Goal: Task Accomplishment & Management: Use online tool/utility

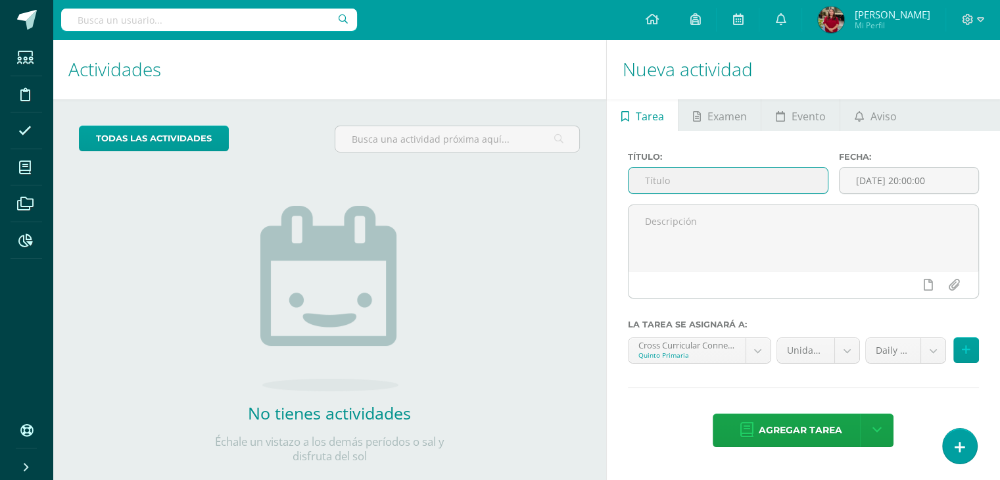
click at [726, 186] on input "text" at bounding box center [727, 181] width 199 height 26
drag, startPoint x: 748, startPoint y: 179, endPoint x: 575, endPoint y: 184, distance: 173.6
click at [575, 184] on div "Actividades Actividad todas las Actividades No tienes actividades Échale un vis…" at bounding box center [526, 272] width 958 height 466
type input "15/10 Diagnostic Drill"
click at [736, 364] on div "Cross Curricular Connections 'U' Quinto Primaria Cross Curricular Connections '…" at bounding box center [699, 355] width 149 height 37
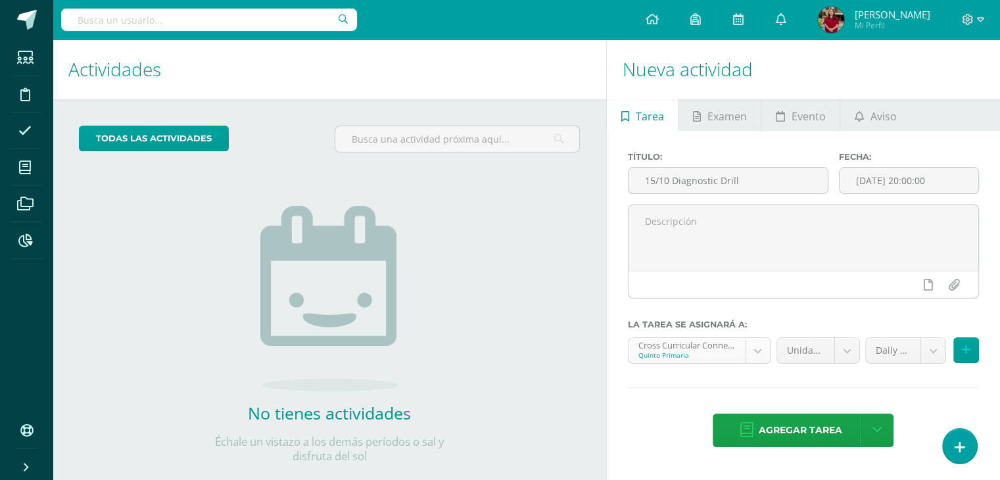
click at [733, 355] on body "Estudiantes Disciplina Asistencia Mis cursos Archivos Reportes Soporte Ayuda Re…" at bounding box center [500, 240] width 1000 height 480
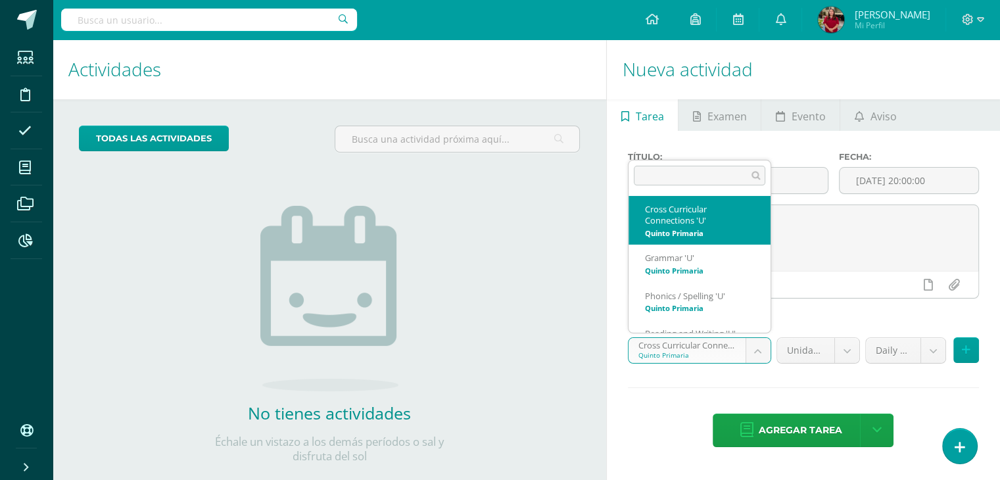
scroll to position [24, 0]
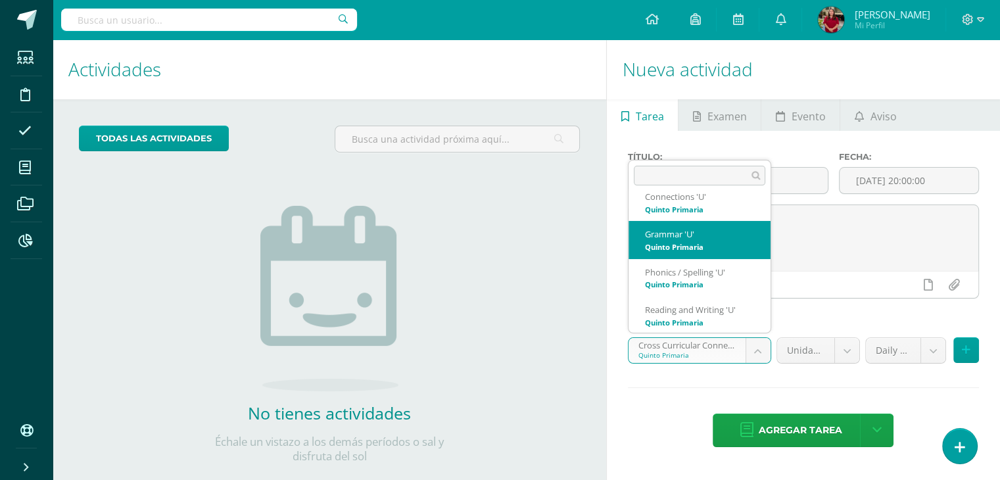
select select "200601"
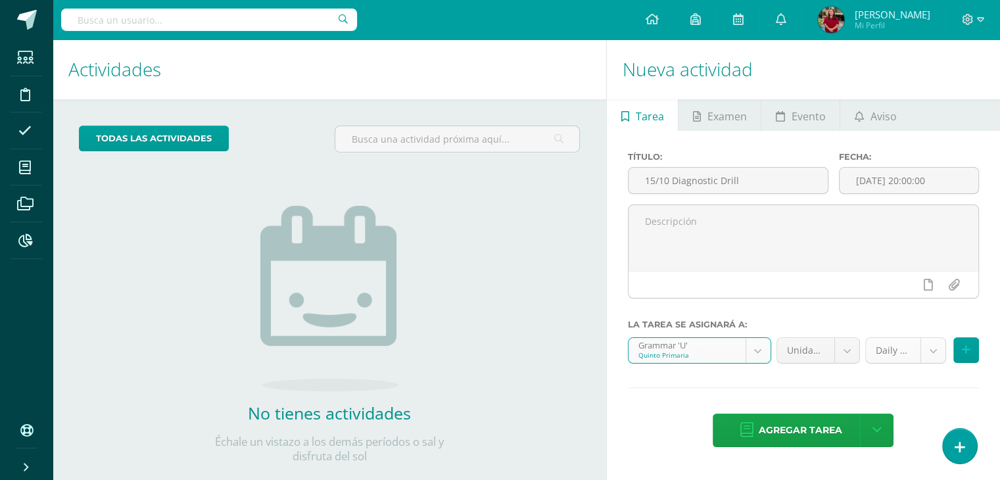
click at [901, 342] on body "Estudiantes Disciplina Asistencia Mis cursos Archivos Reportes Soporte Ayuda Re…" at bounding box center [500, 240] width 1000 height 480
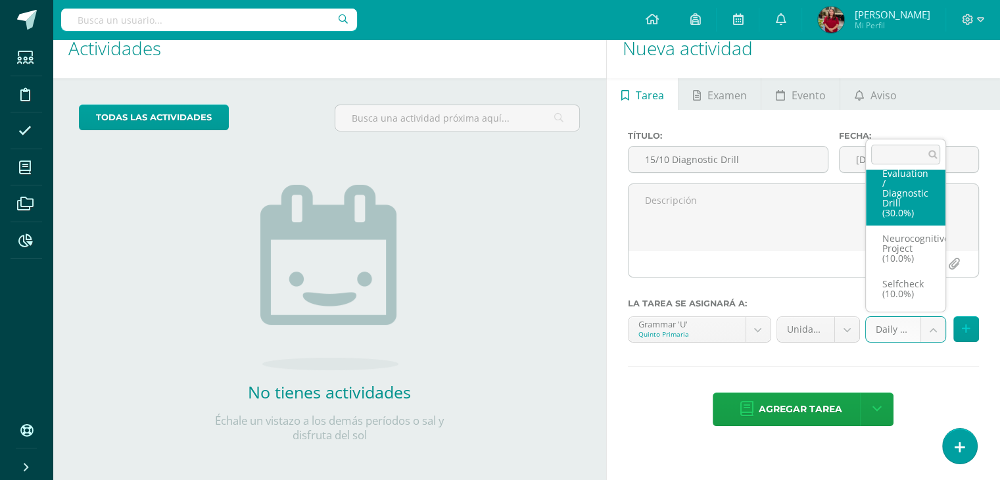
scroll to position [50, 0]
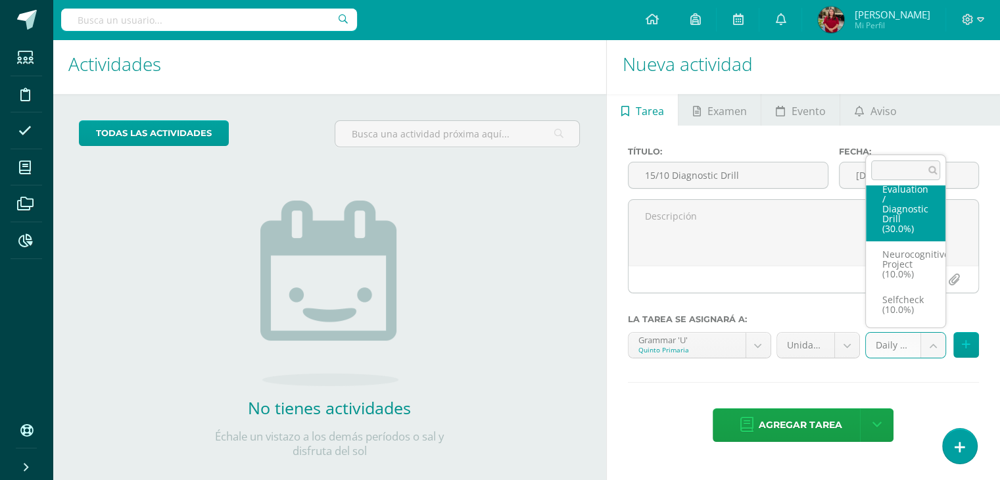
select select "205844"
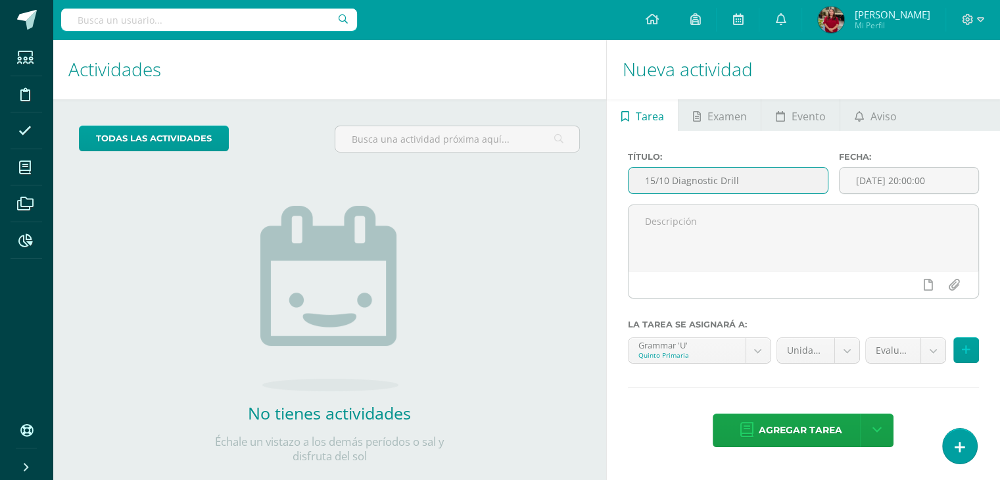
drag, startPoint x: 795, startPoint y: 184, endPoint x: 534, endPoint y: 191, distance: 261.0
click at [534, 191] on div "Actividades Actividad todas las Actividades No tienes actividades Échale un vis…" at bounding box center [526, 272] width 958 height 466
click at [827, 423] on span "Agregar tarea" at bounding box center [799, 430] width 83 height 32
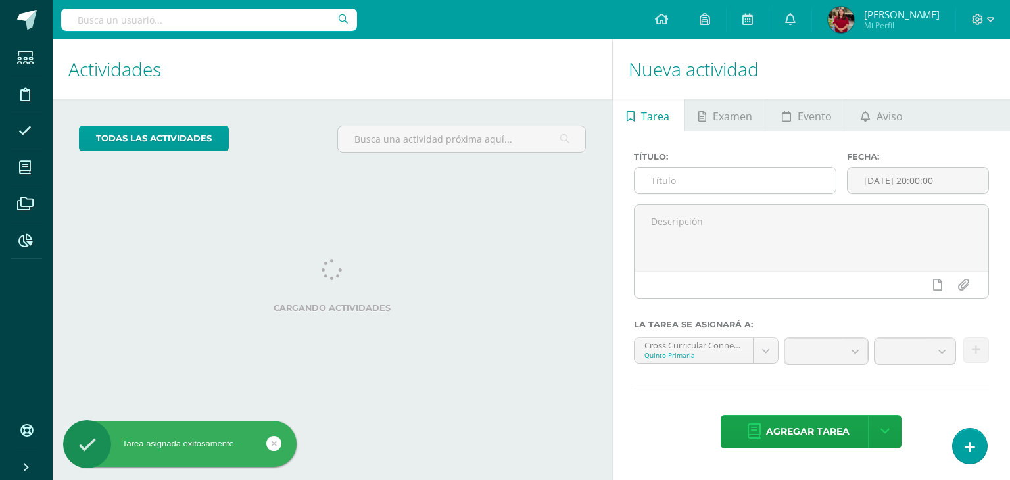
click at [688, 173] on input "text" at bounding box center [735, 181] width 202 height 26
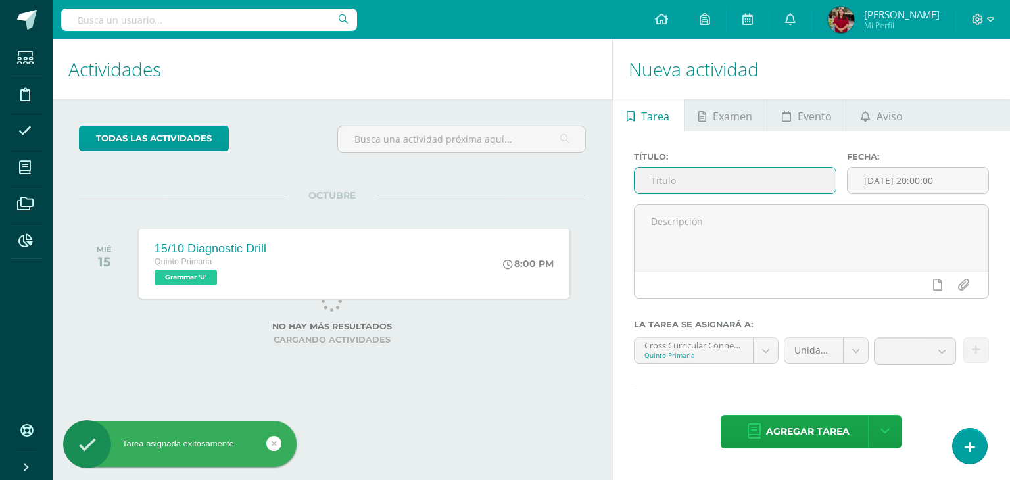
paste input "15/10 Diagnostic Drill"
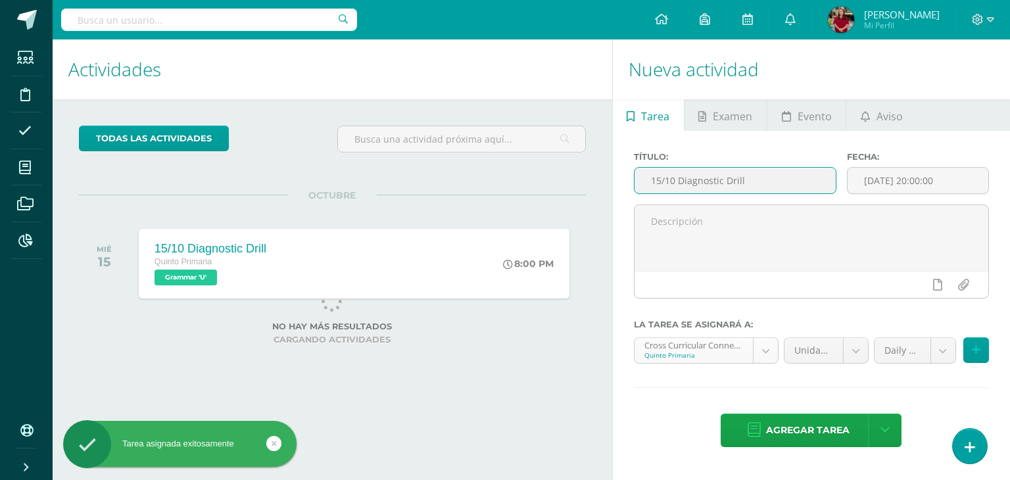
type input "15/10 Diagnostic Drill"
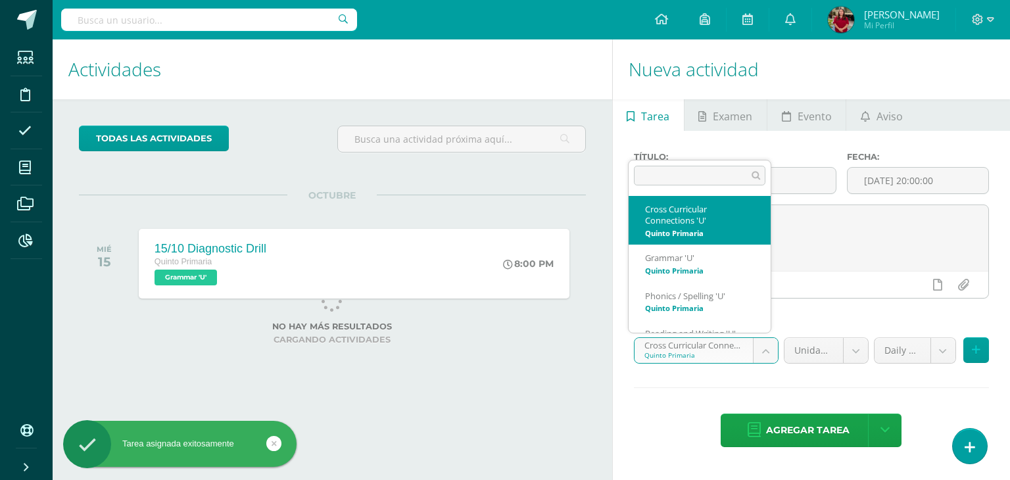
click at [705, 341] on body "Tarea asignada exitosamente Estudiantes Disciplina Asistencia Mis cursos Archiv…" at bounding box center [505, 240] width 1010 height 480
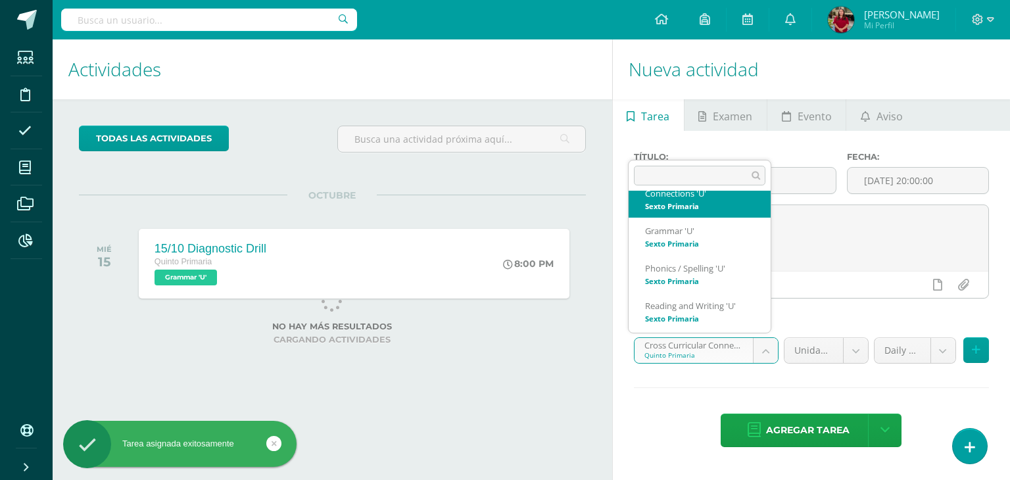
scroll to position [191, 0]
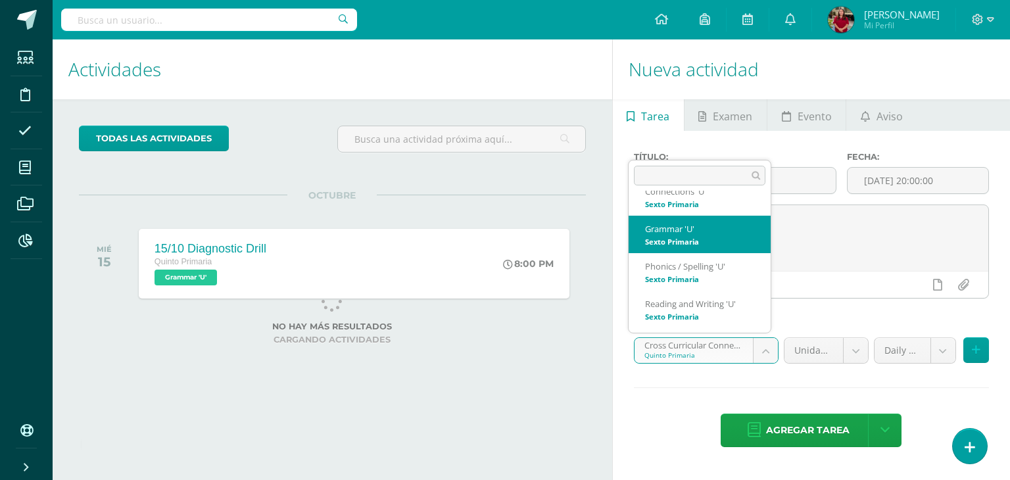
select select "200811"
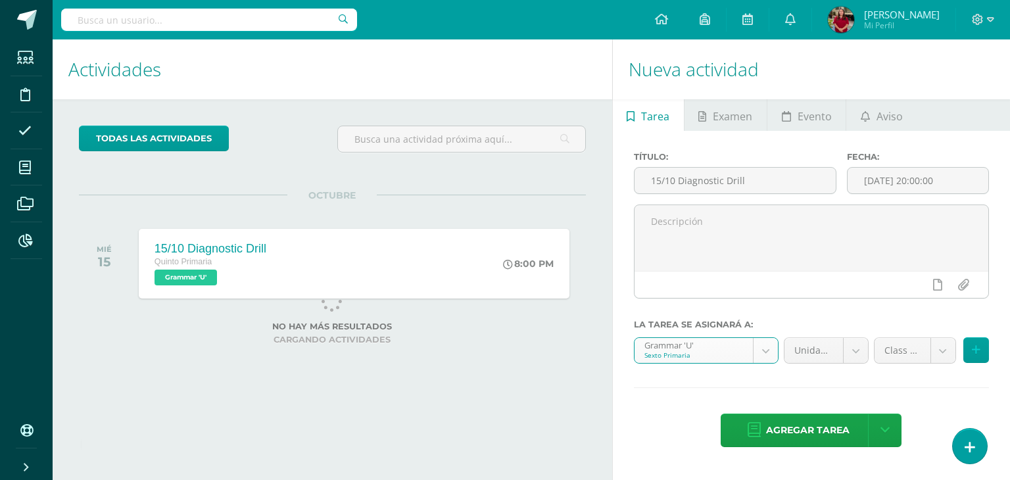
click at [886, 352] on body "Tarea asignada exitosamente Estudiantes Disciplina Asistencia Mis cursos Archiv…" at bounding box center [505, 240] width 1010 height 480
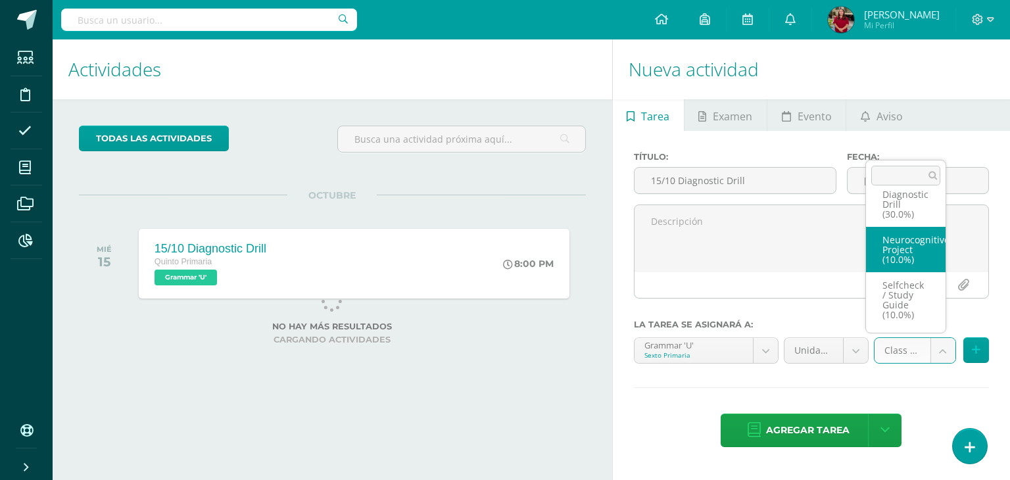
scroll to position [96, 0]
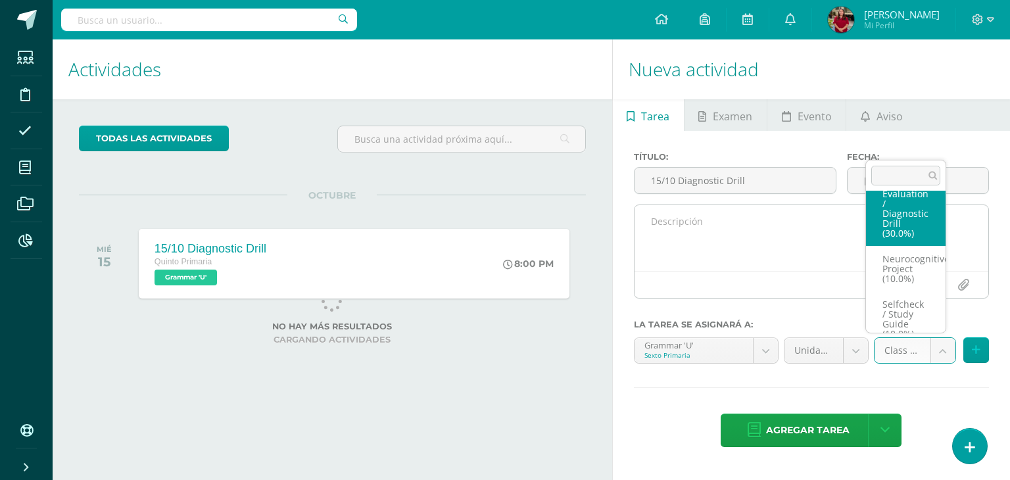
select select "205903"
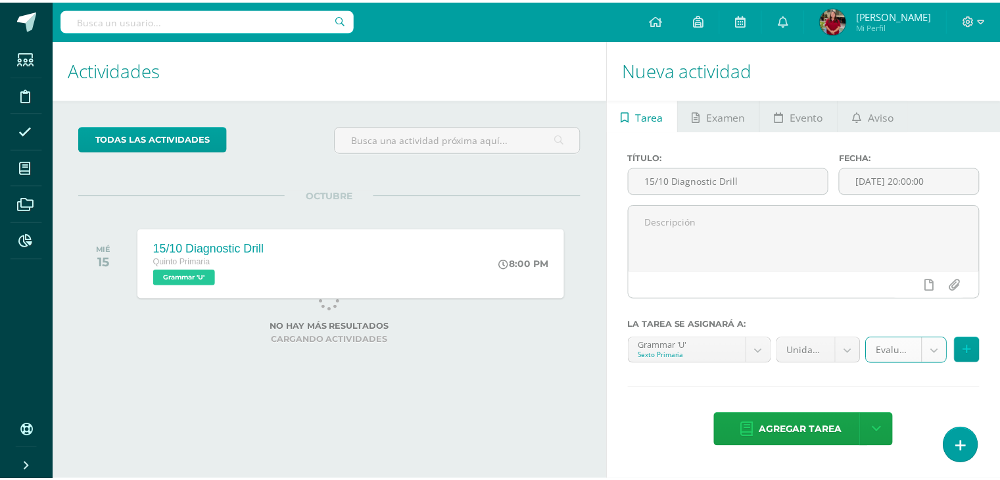
scroll to position [0, 0]
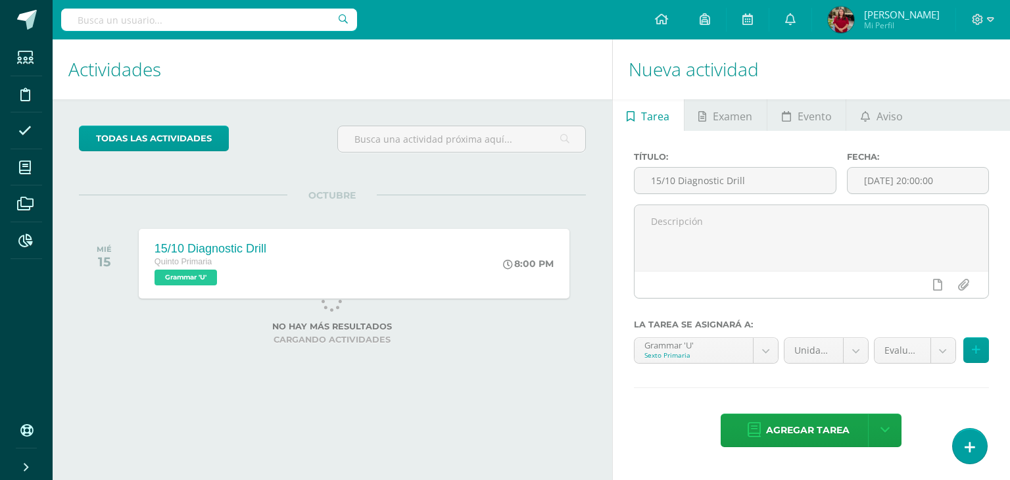
click at [836, 422] on span "Agregar tarea" at bounding box center [807, 430] width 83 height 32
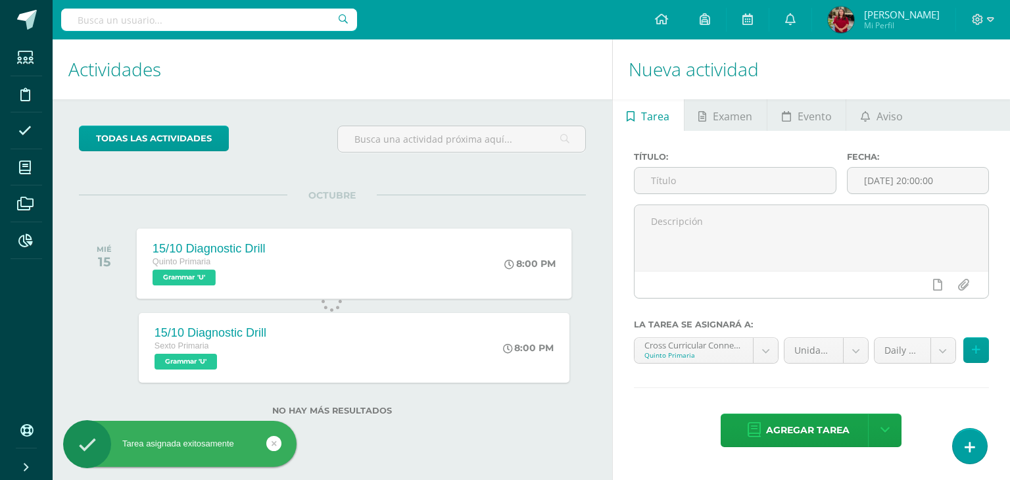
click at [384, 264] on div "15/10 Diagnostic Drill Quinto Primaria Grammar 'U' 8:00 PM 15/10 Diagnostic Dri…" at bounding box center [354, 263] width 435 height 70
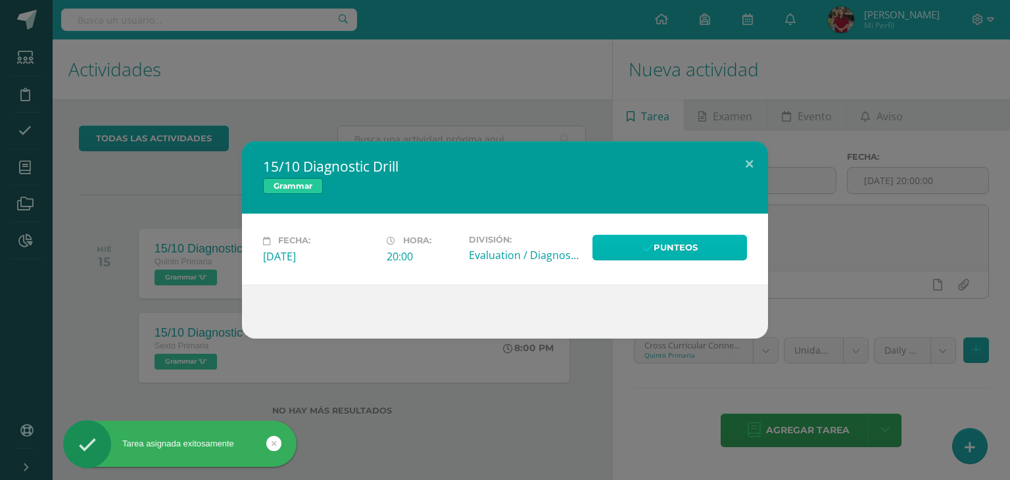
click at [618, 254] on link "Punteos" at bounding box center [669, 248] width 154 height 26
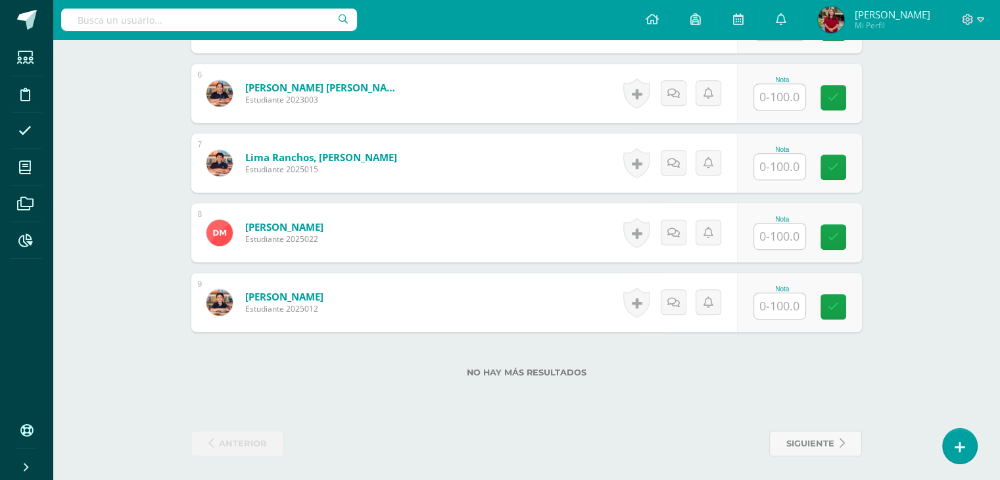
scroll to position [744, 0]
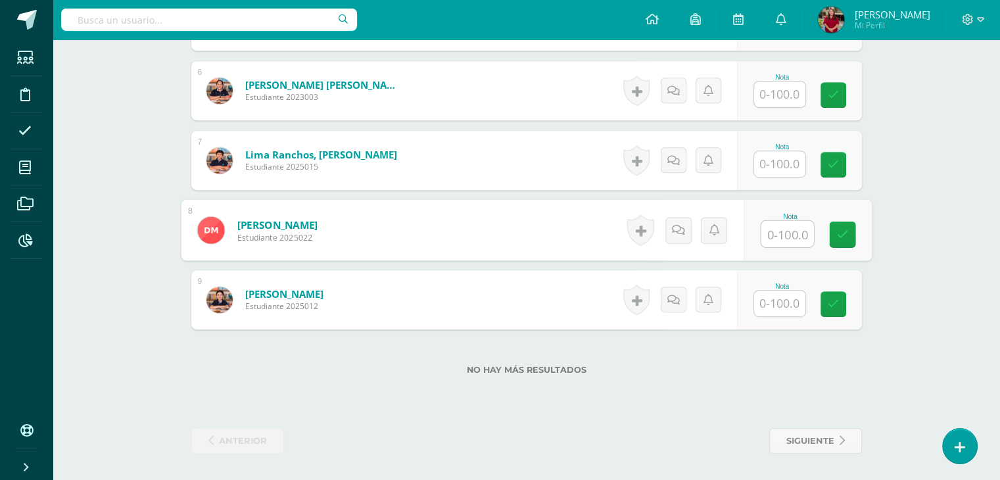
click at [766, 241] on input "text" at bounding box center [787, 234] width 53 height 26
type input "65.3"
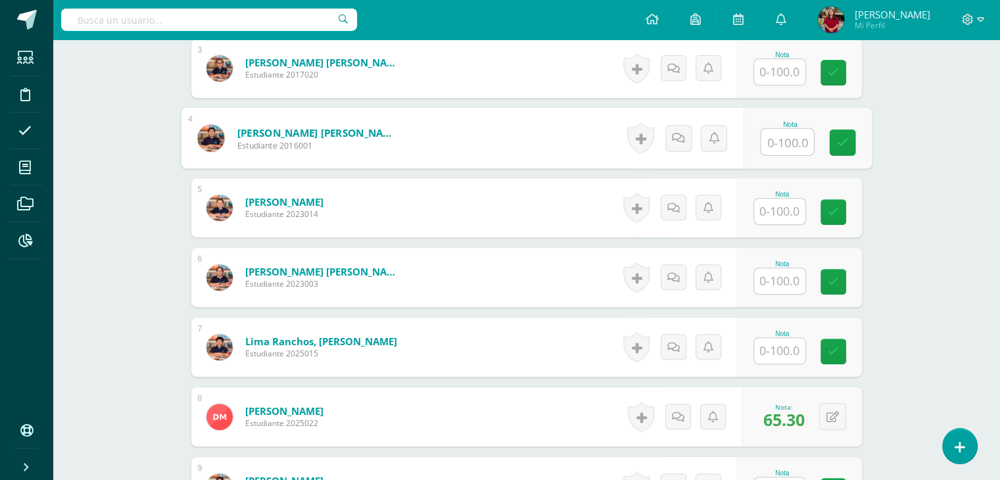
click at [797, 137] on input "text" at bounding box center [787, 142] width 53 height 26
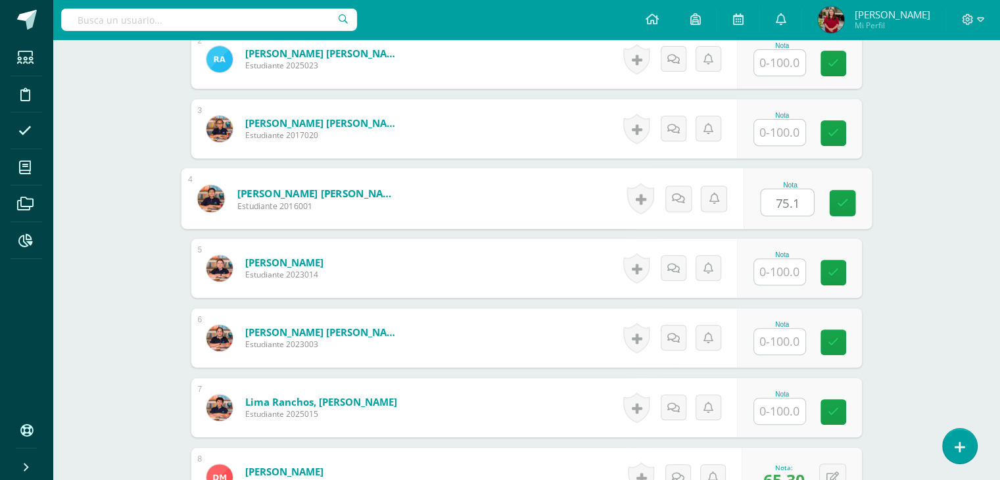
type input "75.1"
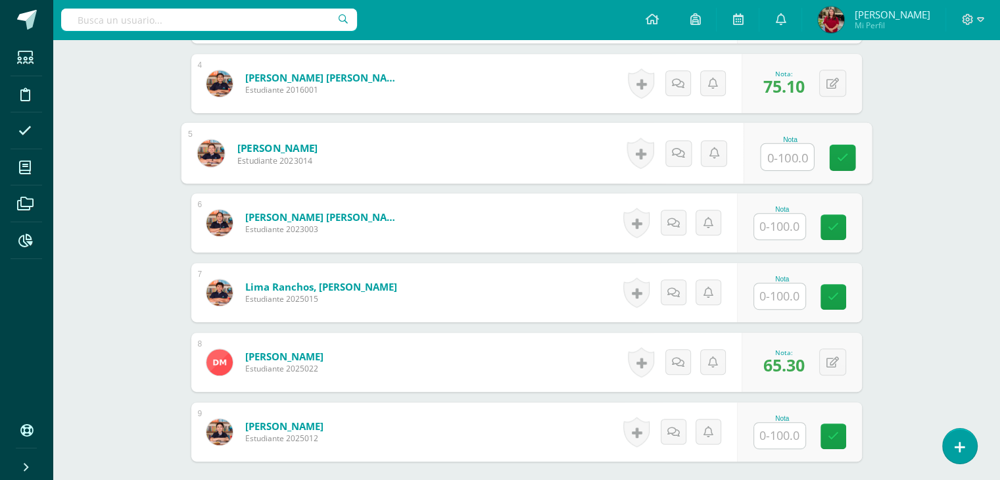
scroll to position [613, 0]
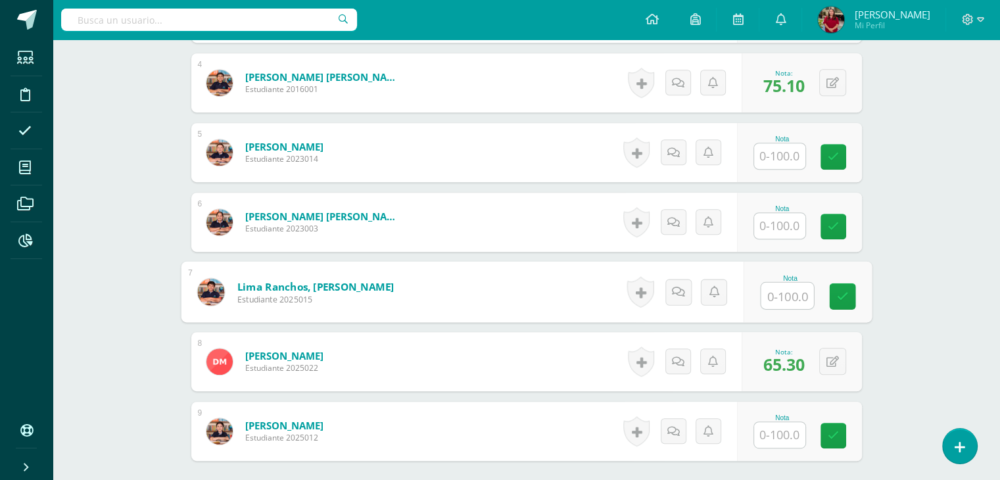
click at [791, 287] on input "text" at bounding box center [787, 296] width 53 height 26
type input "67.9"
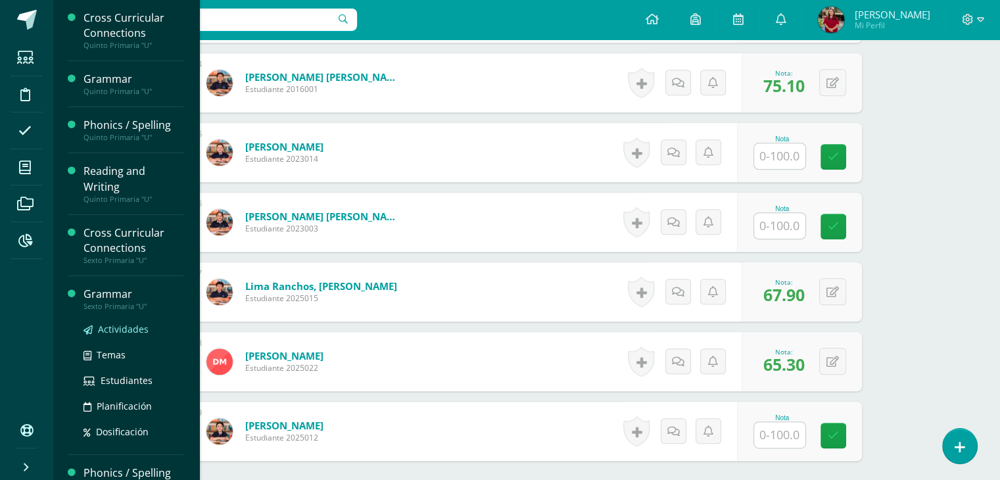
click at [100, 325] on span "Actividades" at bounding box center [123, 329] width 51 height 12
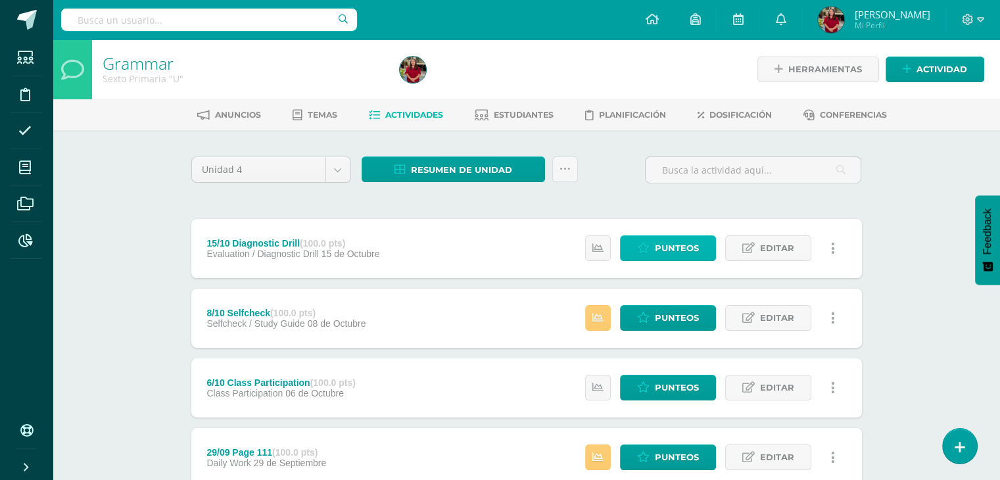
click at [684, 254] on span "Punteos" at bounding box center [677, 248] width 44 height 24
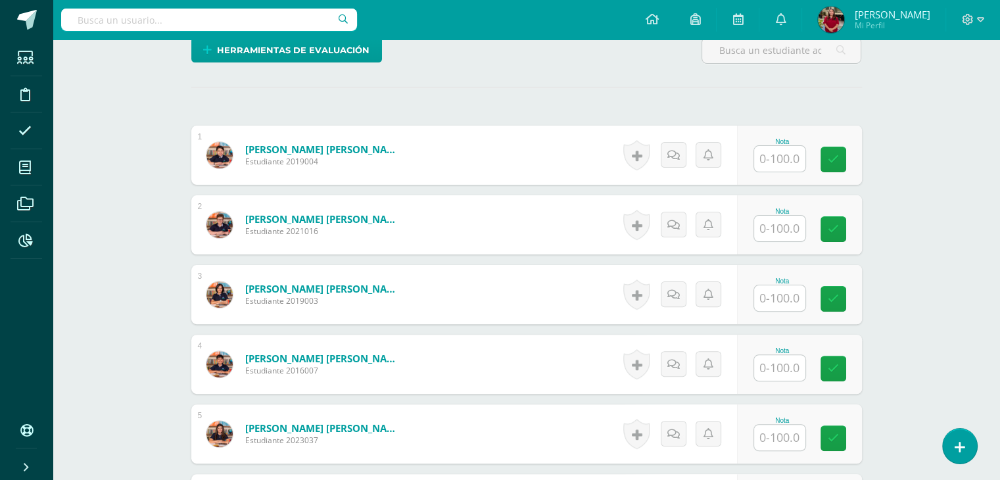
click at [773, 166] on input "text" at bounding box center [779, 159] width 51 height 26
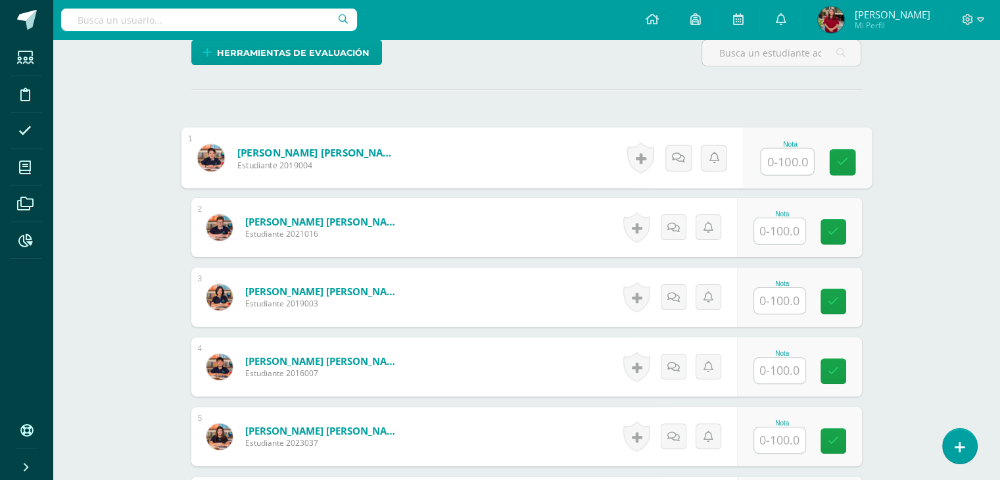
scroll to position [329, 0]
type input "47.9"
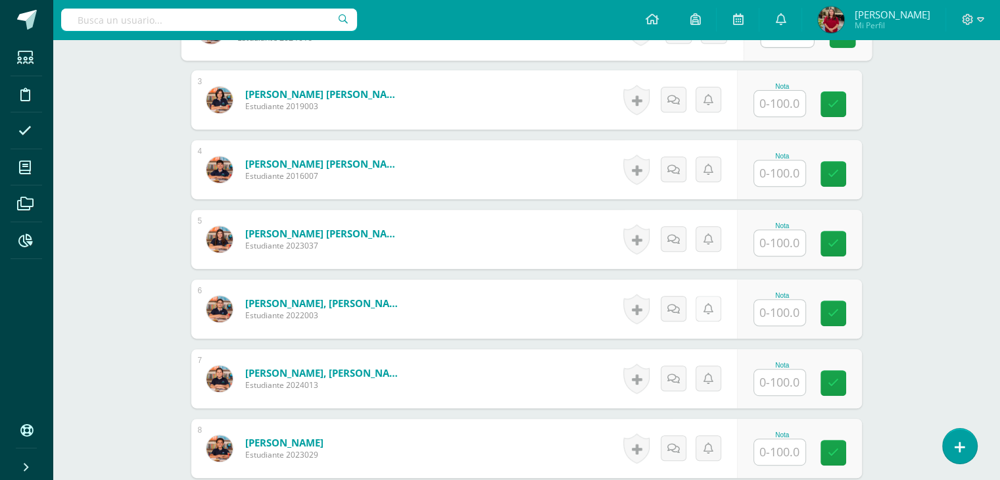
scroll to position [526, 0]
click at [786, 303] on input "text" at bounding box center [779, 313] width 51 height 26
type input "5"
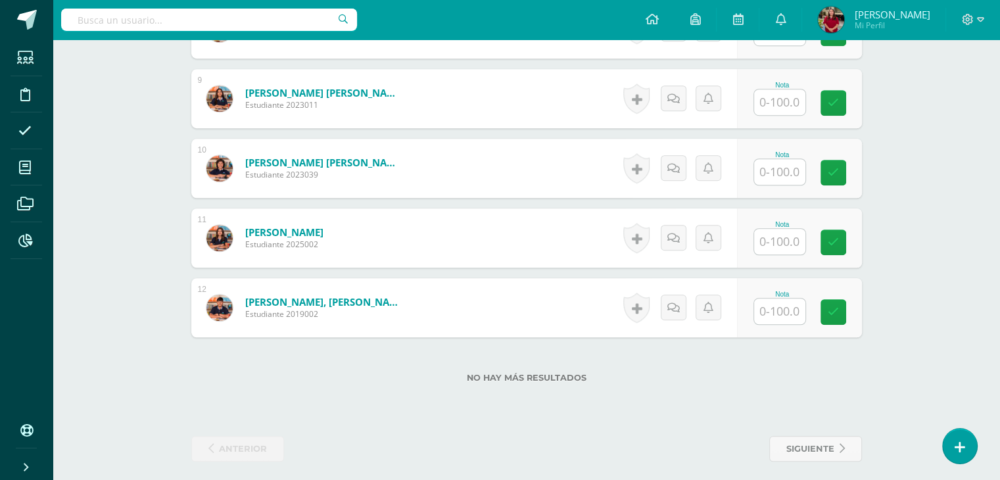
scroll to position [952, 0]
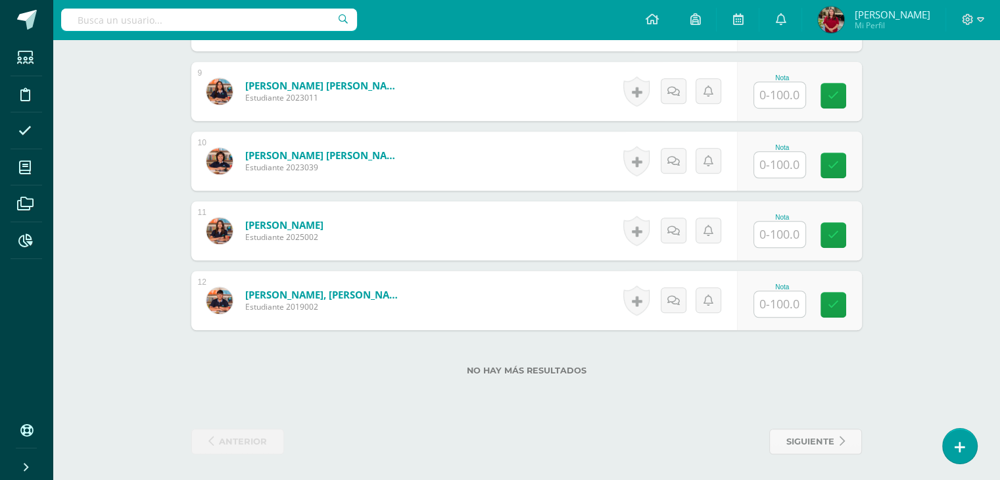
click at [770, 241] on input "text" at bounding box center [779, 235] width 51 height 26
type input "74.7"
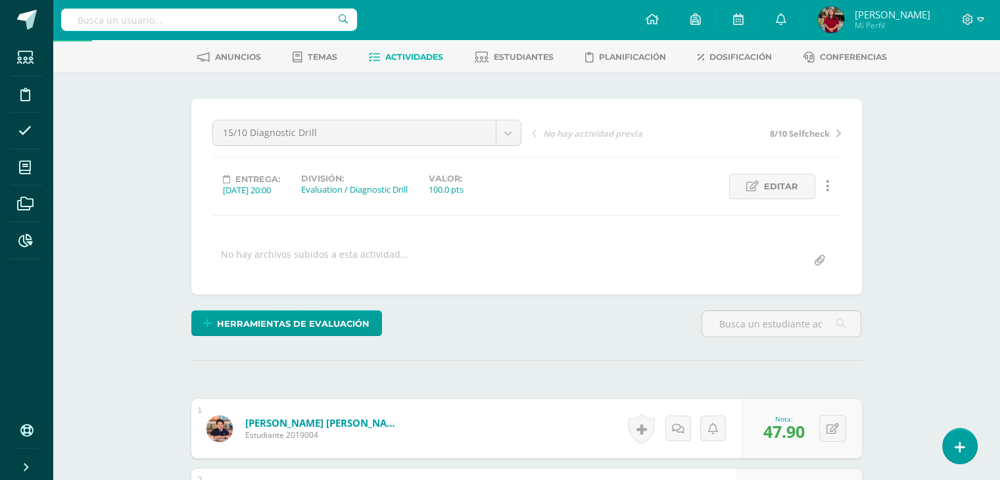
scroll to position [0, 0]
